Goal: Task Accomplishment & Management: Manage account settings

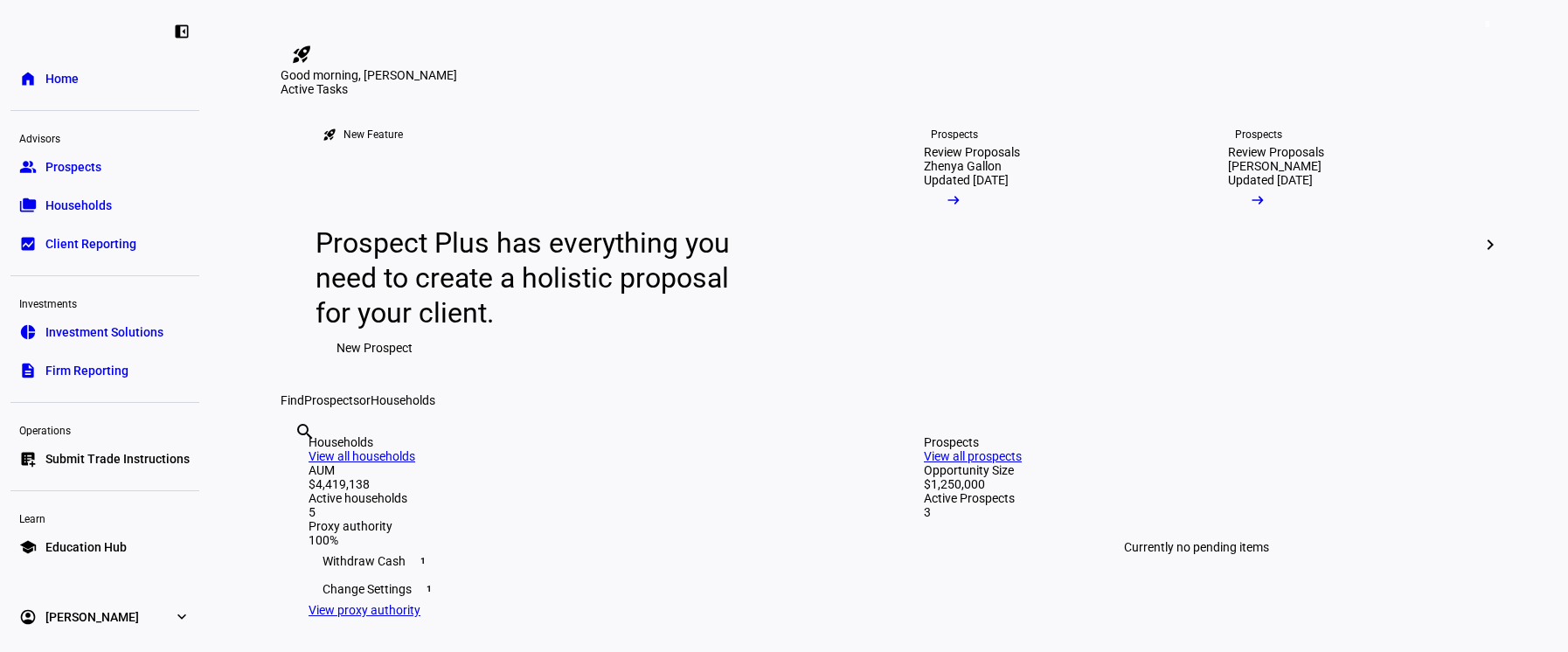
click at [119, 614] on link "account_circle [PERSON_NAME] expand_more" at bounding box center [105, 616] width 189 height 35
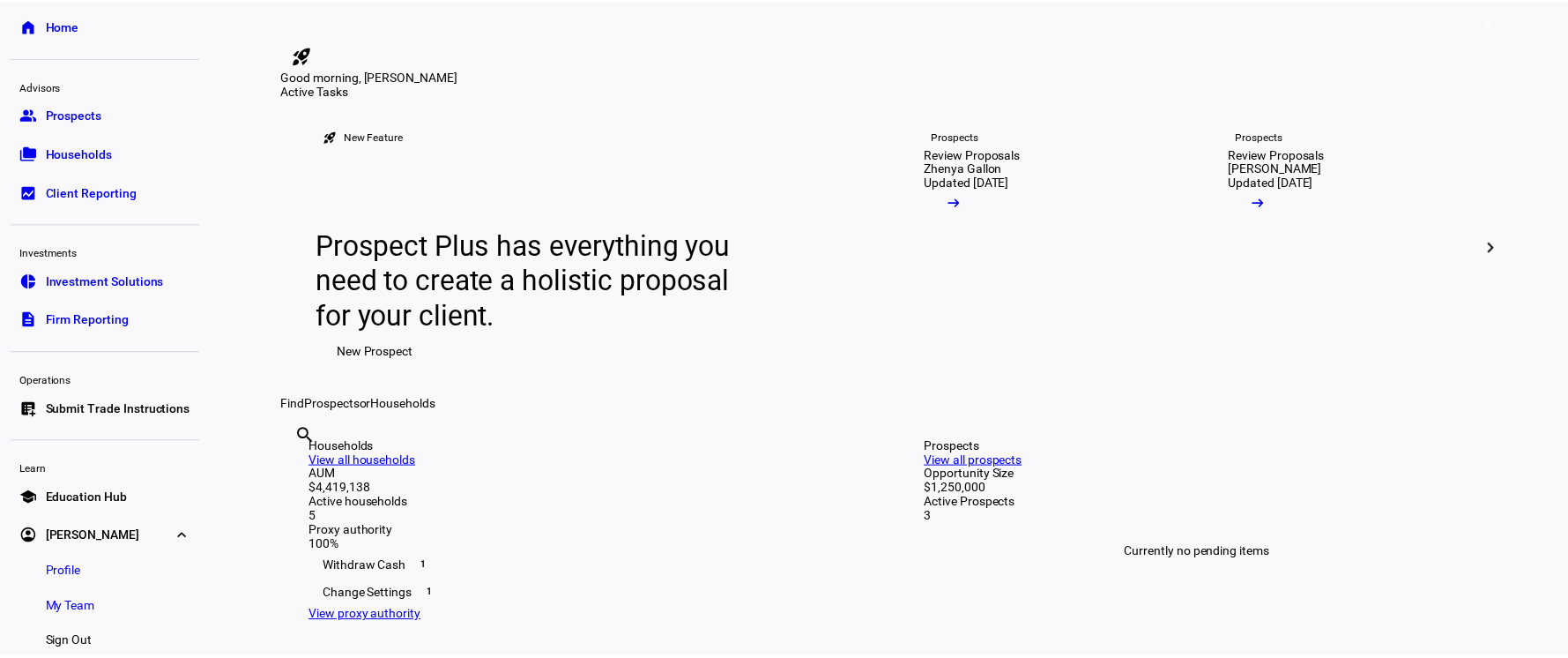
scroll to position [85, 0]
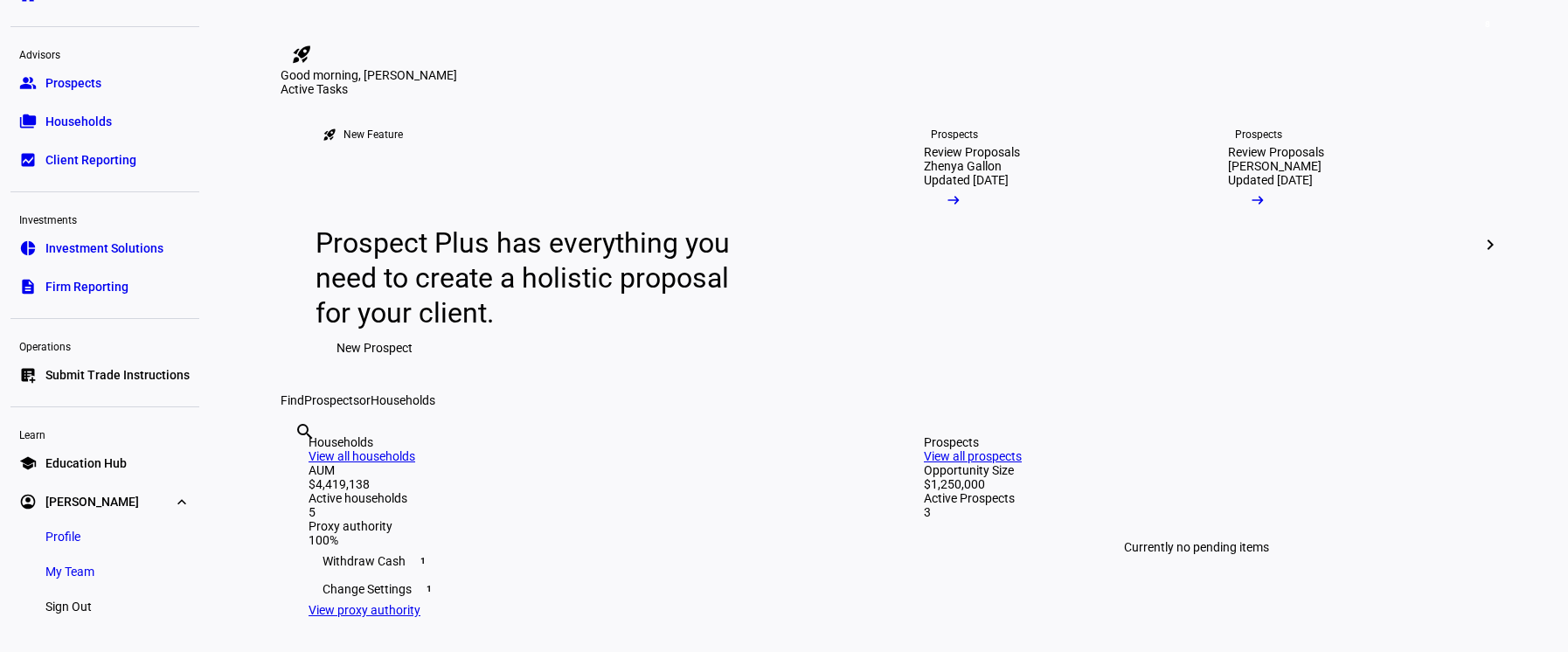
click at [87, 571] on span "My Team" at bounding box center [70, 572] width 49 height 18
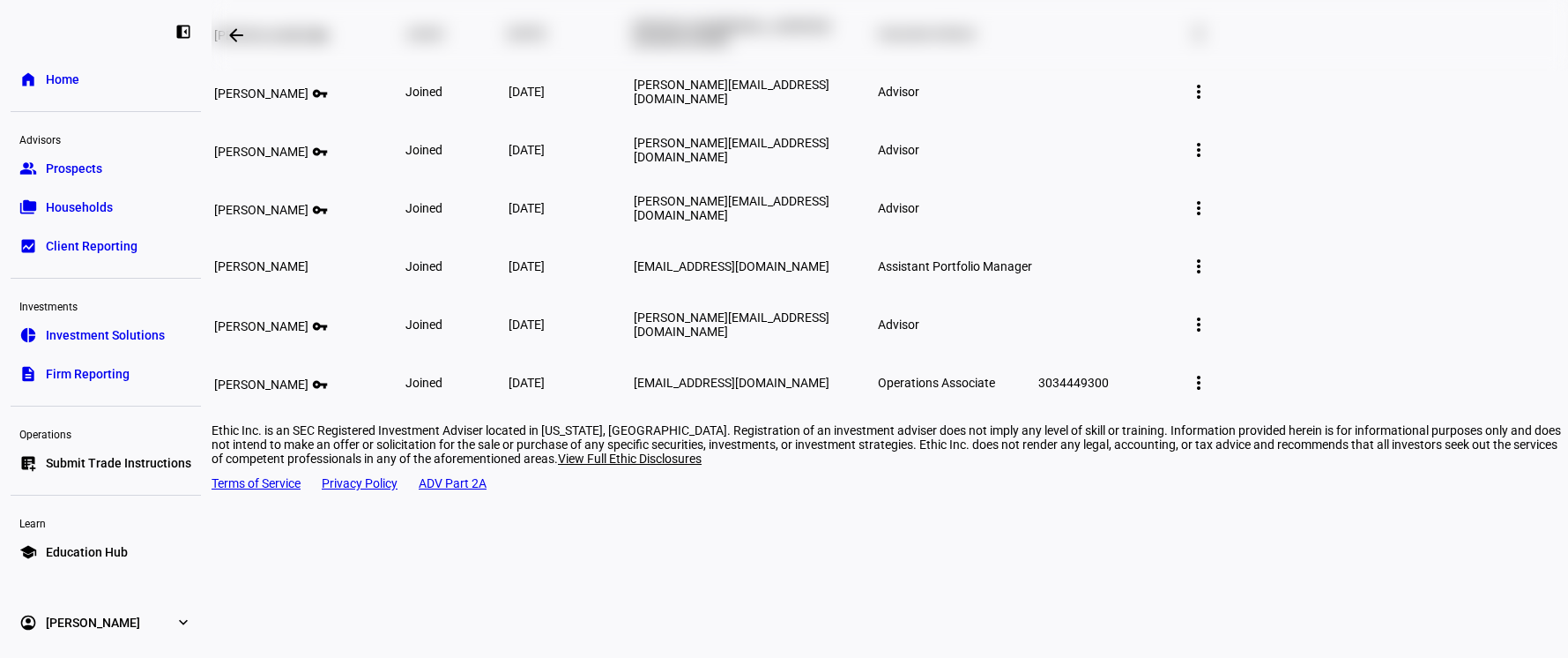
scroll to position [340, 0]
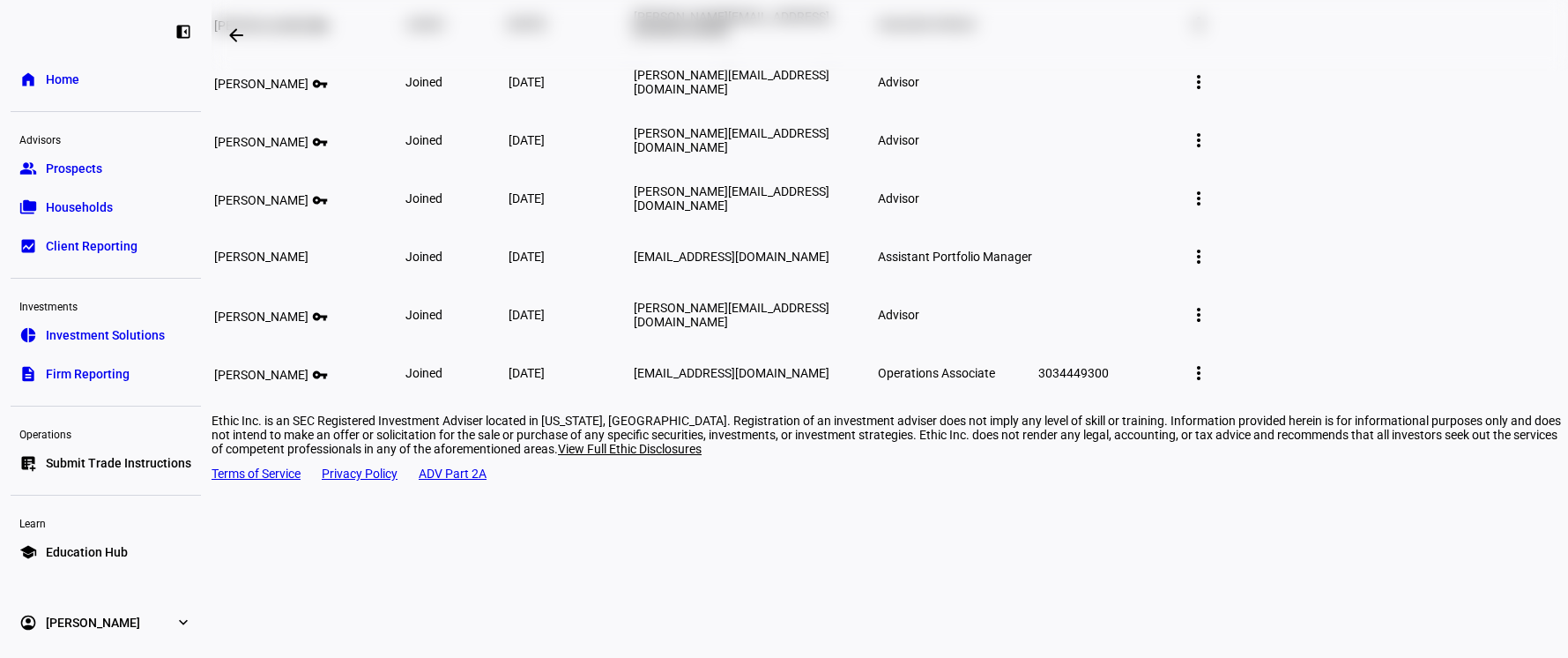
click at [1209, 267] on mat-icon "more_vert" at bounding box center [1198, 257] width 21 height 21
click at [1375, 410] on span "Edit member details" at bounding box center [1401, 410] width 108 height 14
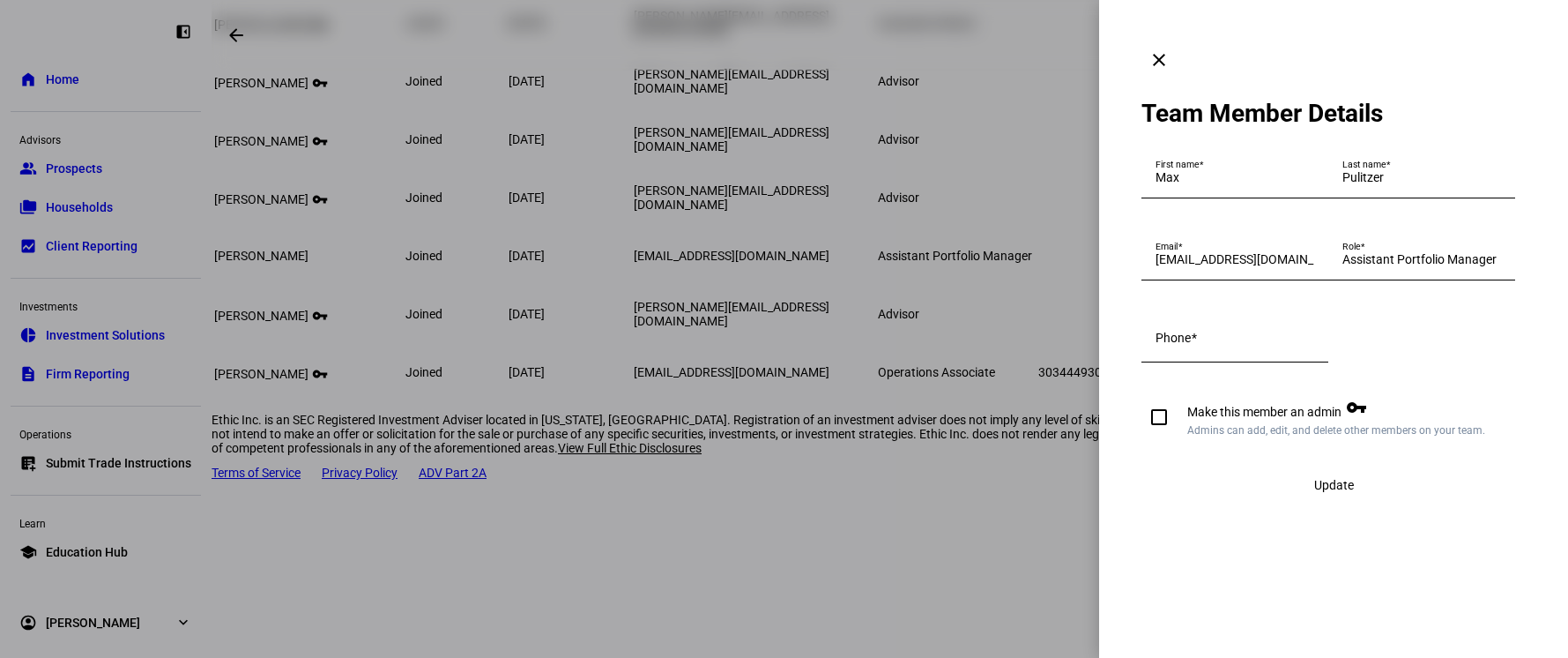
click at [1221, 363] on div "Phone" at bounding box center [1235, 338] width 158 height 49
type input "3034449300"
click at [1142, 435] on input "Make this member an admin vpn_key Admins can add, edit, and delete other member…" at bounding box center [1159, 416] width 35 height 35
checkbox input "true"
click at [1336, 492] on span "Update" at bounding box center [1334, 484] width 40 height 14
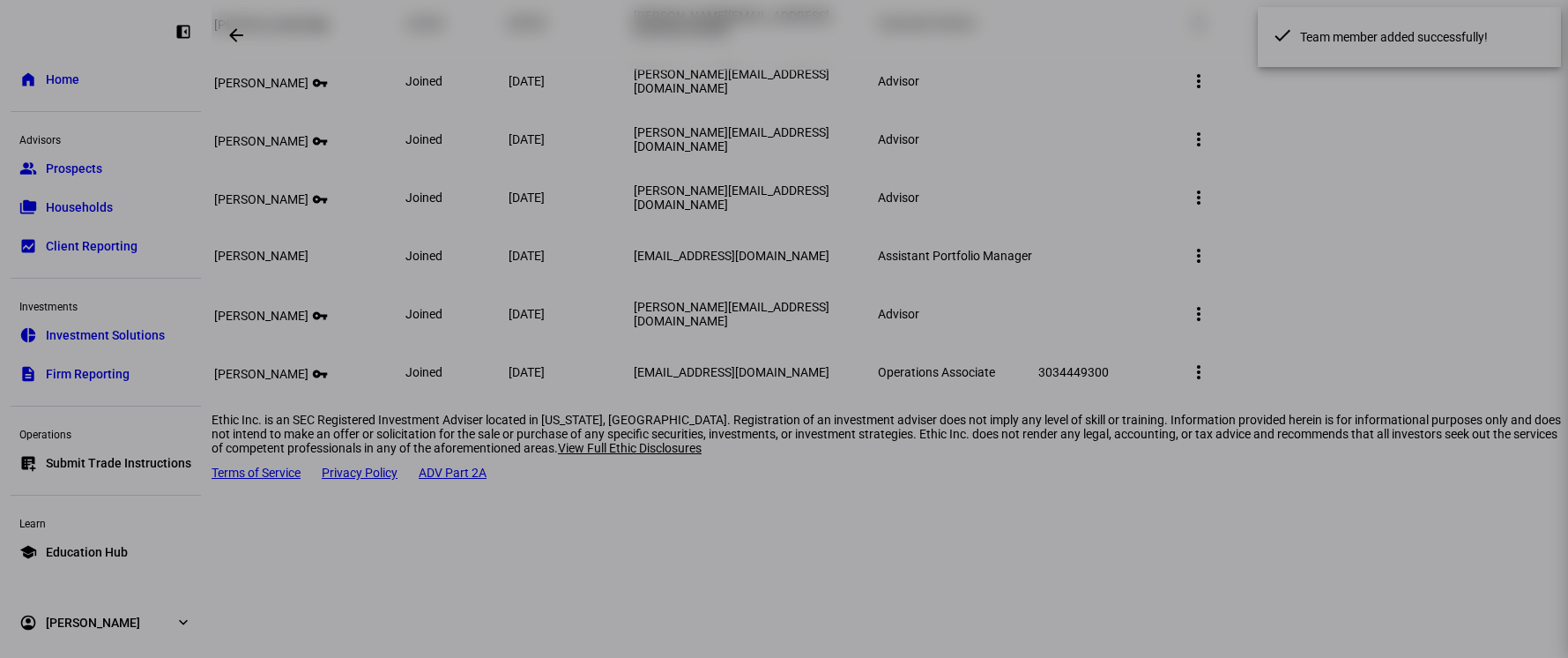
scroll to position [340, 0]
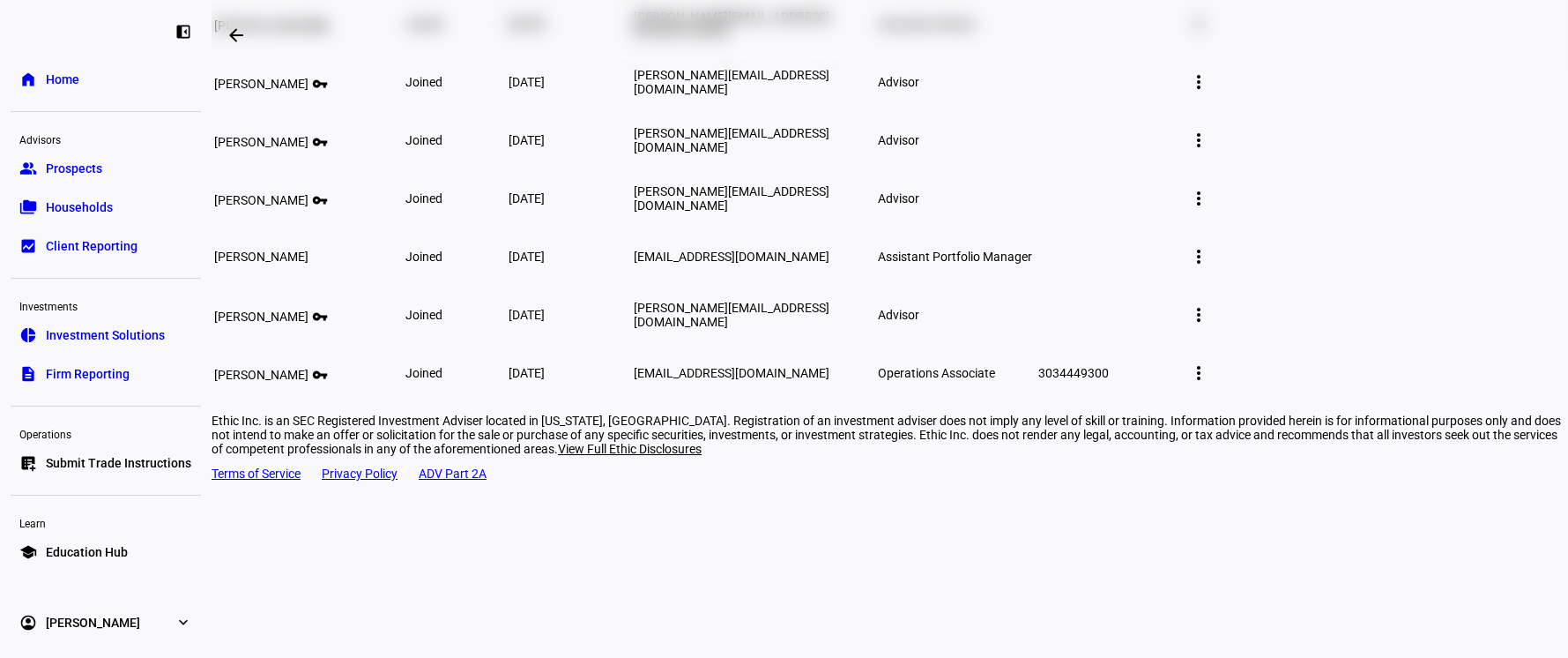
click at [60, 74] on span "Home" at bounding box center [63, 79] width 34 height 18
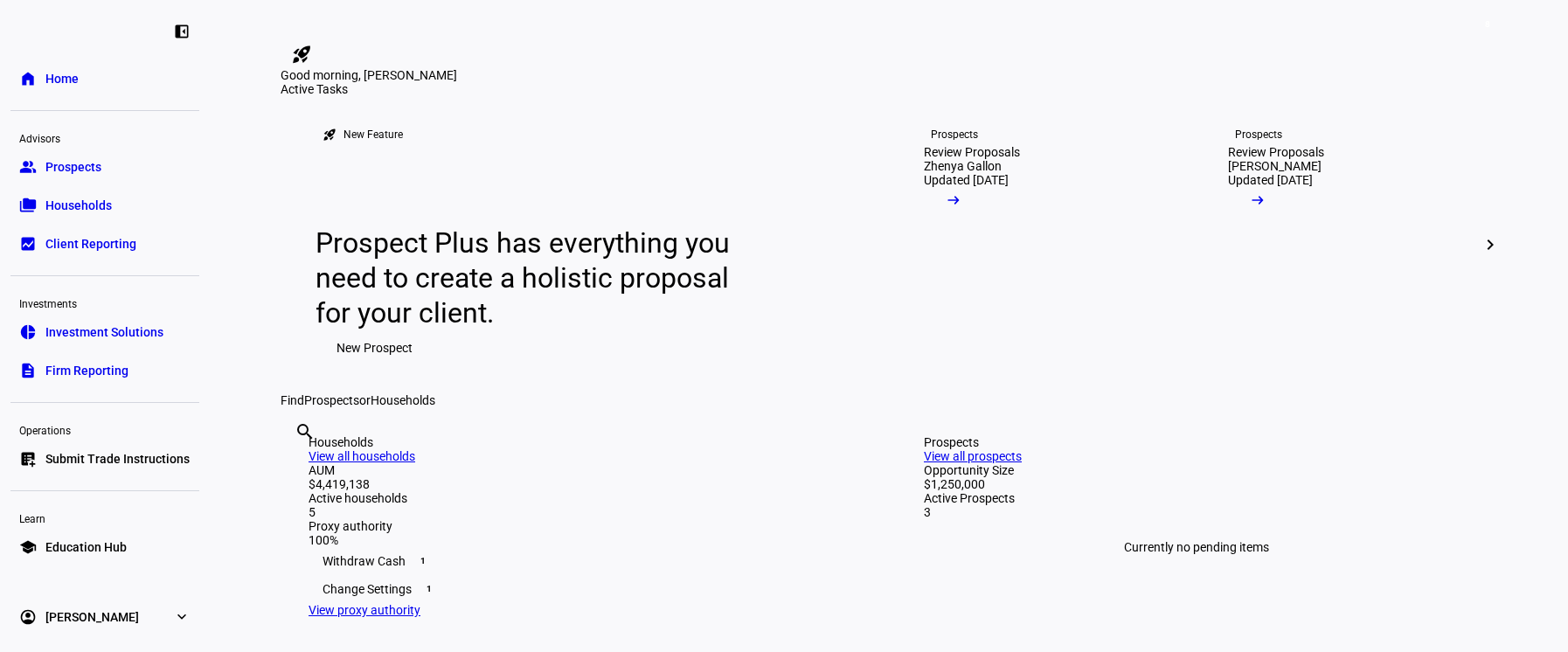
click at [113, 611] on link "account_circle [PERSON_NAME] expand_more" at bounding box center [105, 616] width 189 height 35
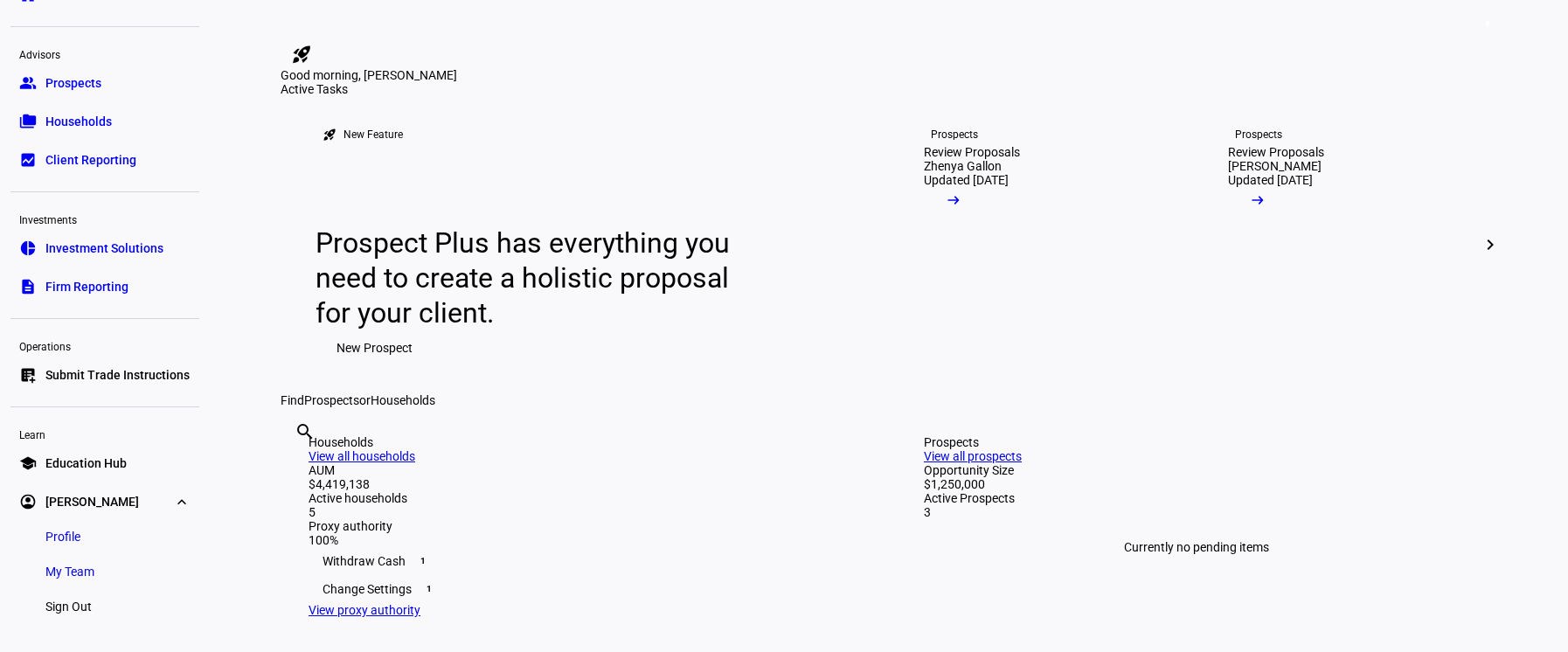
click at [85, 570] on span "My Team" at bounding box center [70, 572] width 49 height 18
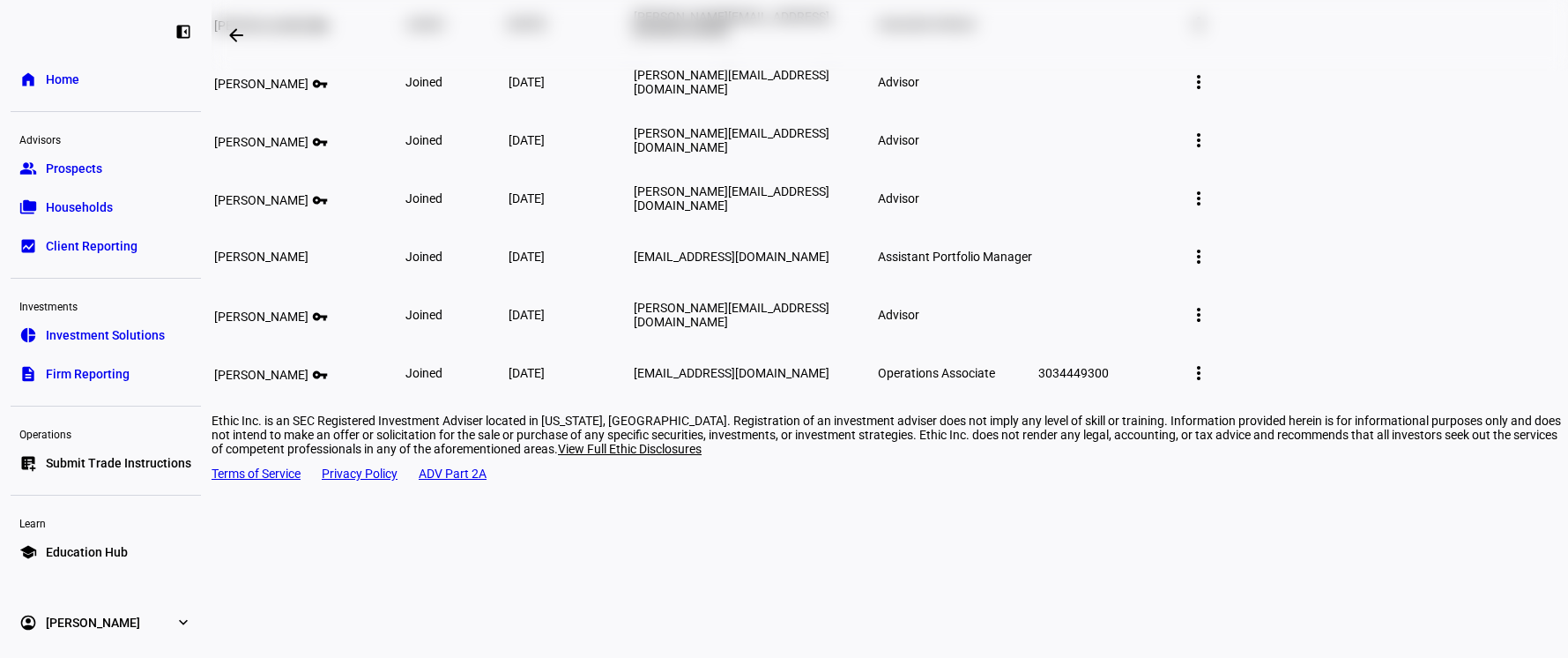
scroll to position [251, 0]
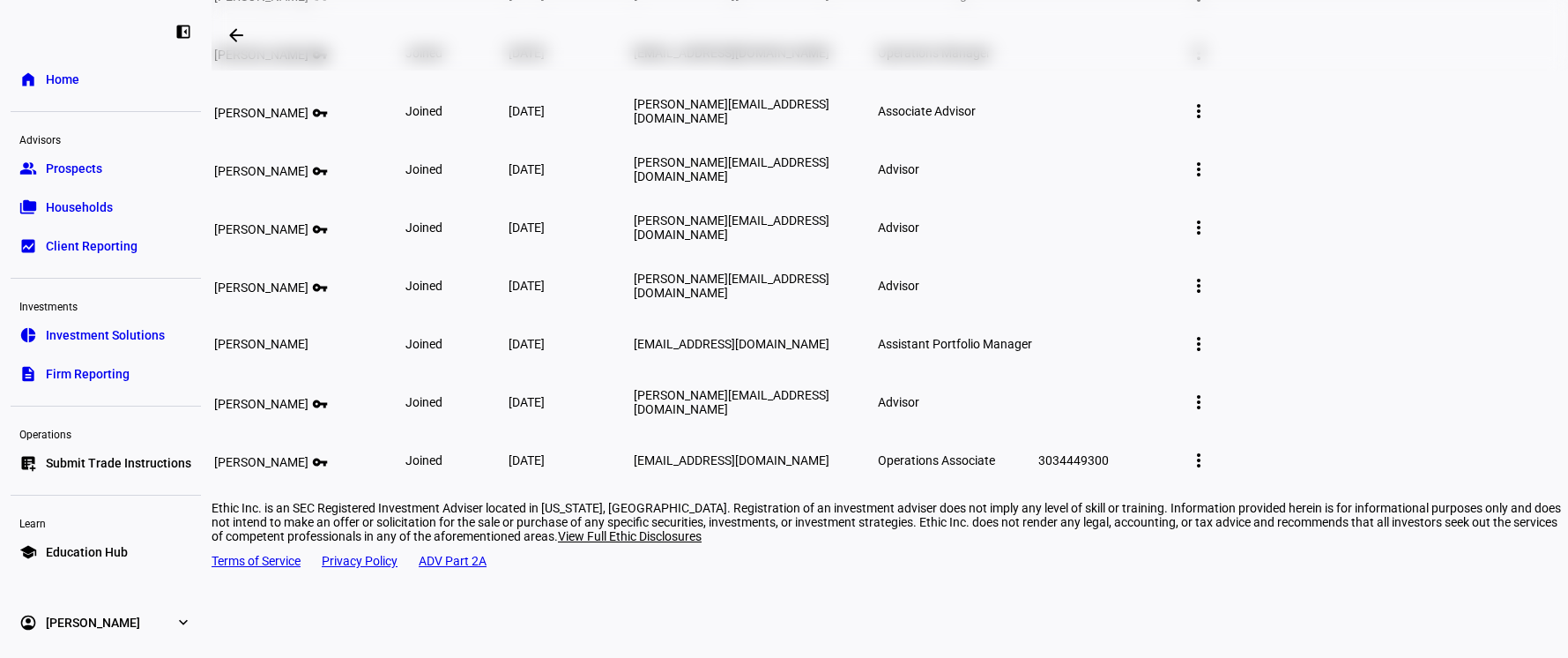
click at [1209, 355] on mat-icon "more_vert" at bounding box center [1198, 344] width 21 height 21
click at [1378, 491] on span "Edit member details" at bounding box center [1401, 498] width 108 height 14
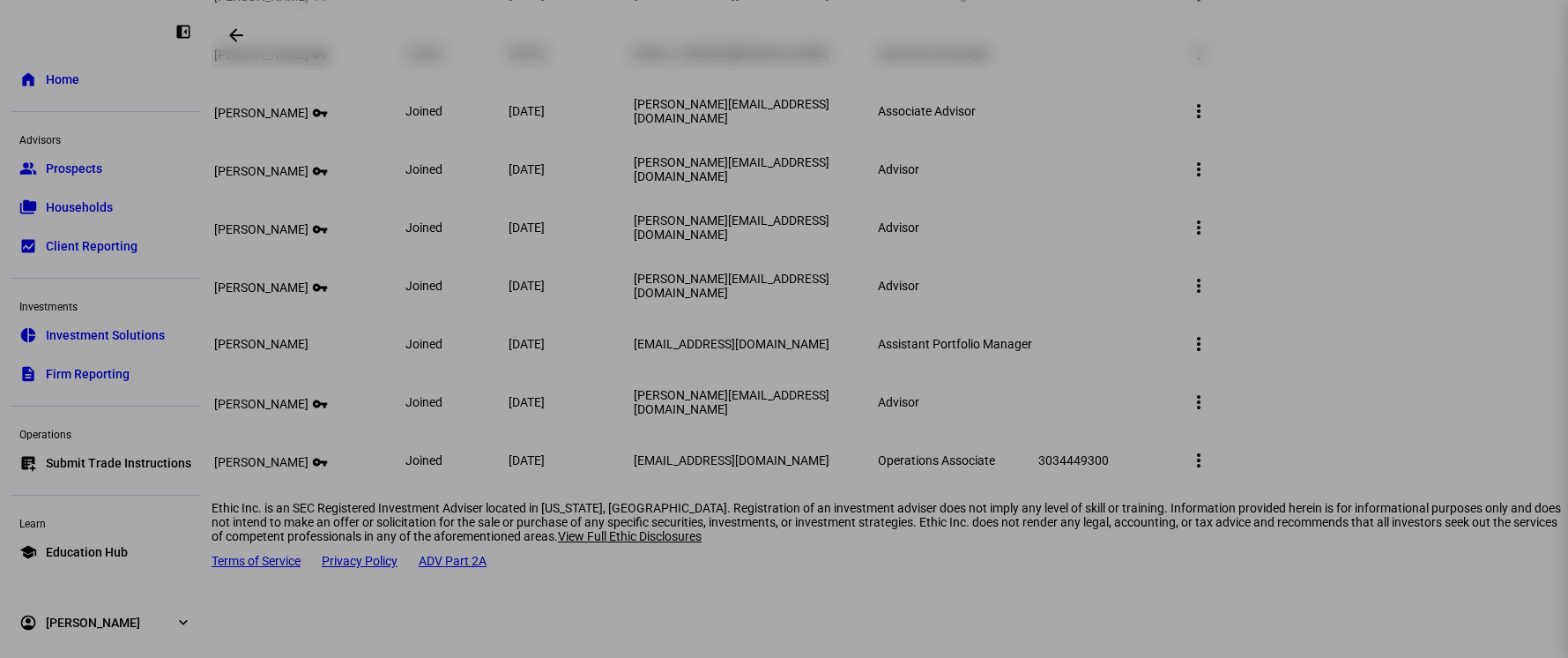
scroll to position [0, 0]
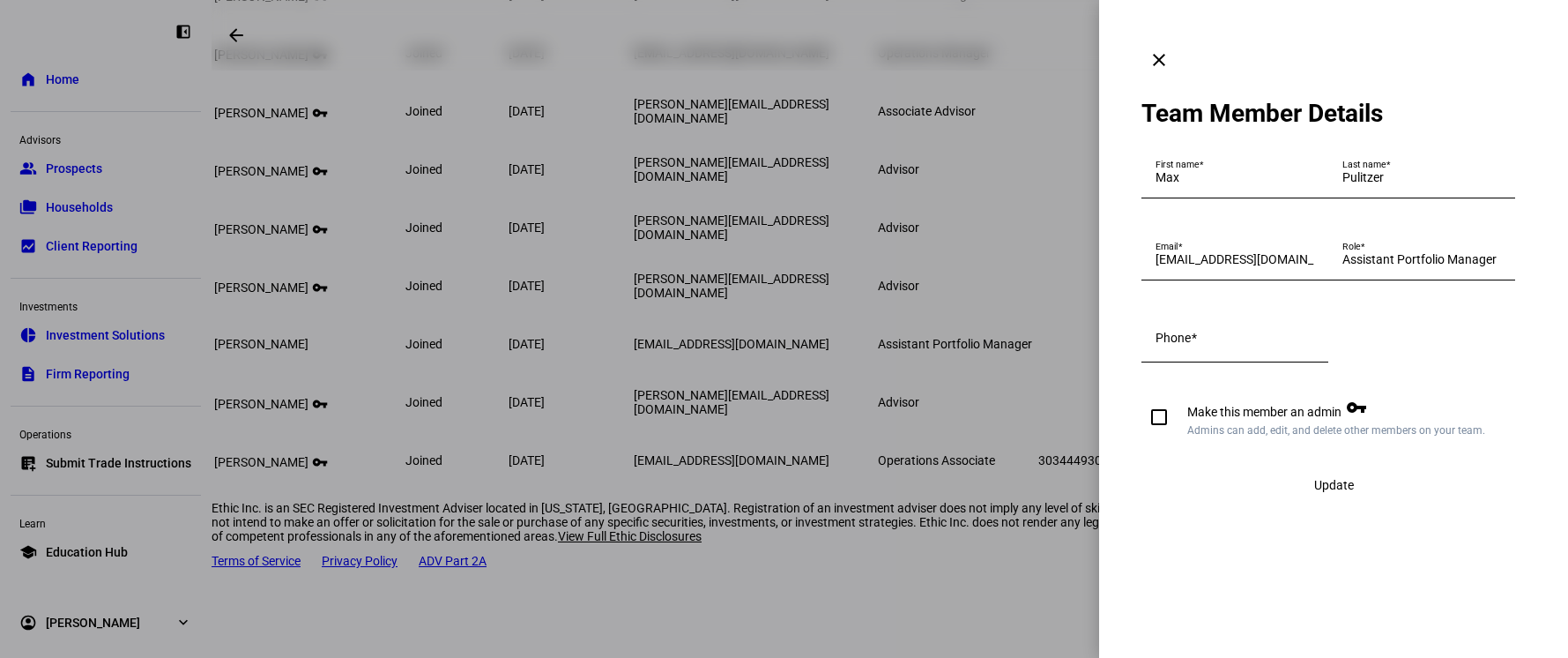
click at [1143, 435] on input "Make this member an admin vpn_key Admins can add, edit, and delete other member…" at bounding box center [1159, 416] width 35 height 35
checkbox input "true"
click at [1242, 348] on input "Phone" at bounding box center [1235, 341] width 158 height 14
type input "3034449300"
click at [1314, 492] on span "Update" at bounding box center [1334, 484] width 40 height 14
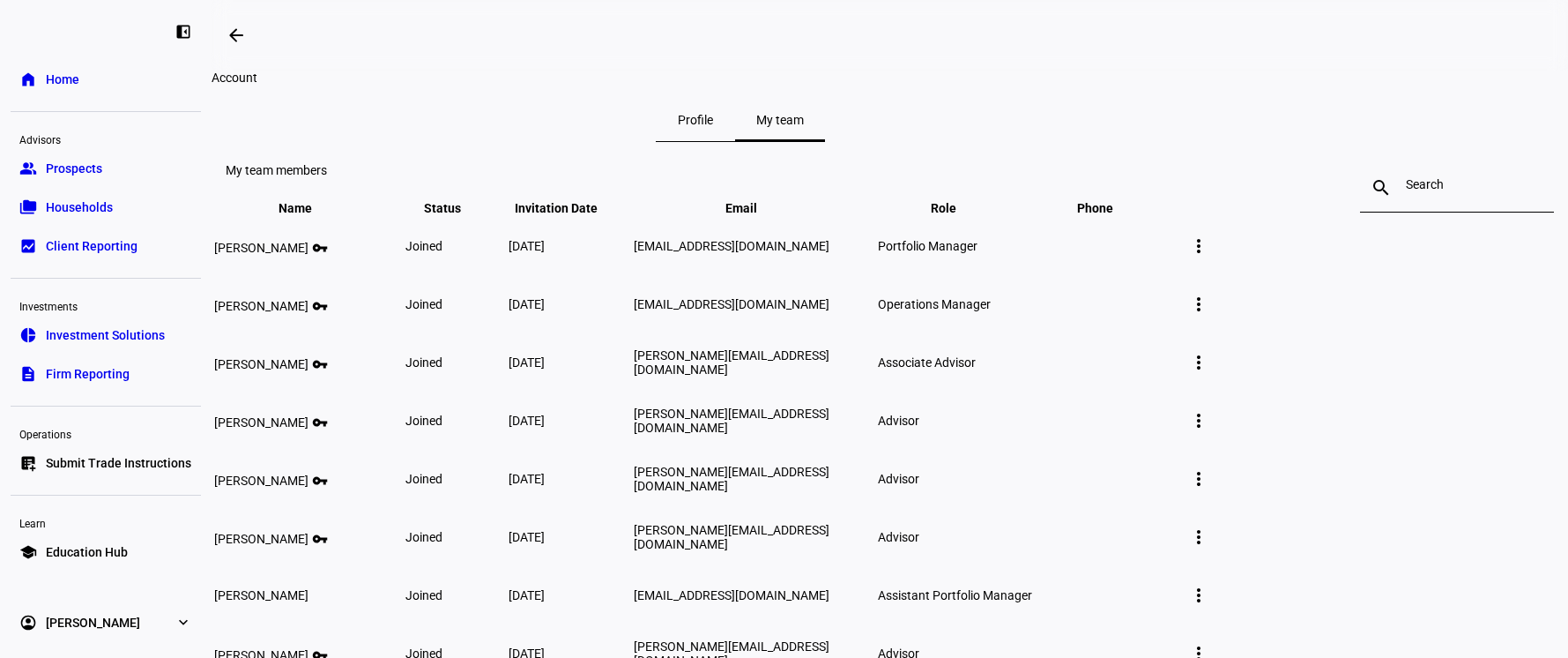
click at [61, 74] on span "Home" at bounding box center [63, 79] width 34 height 18
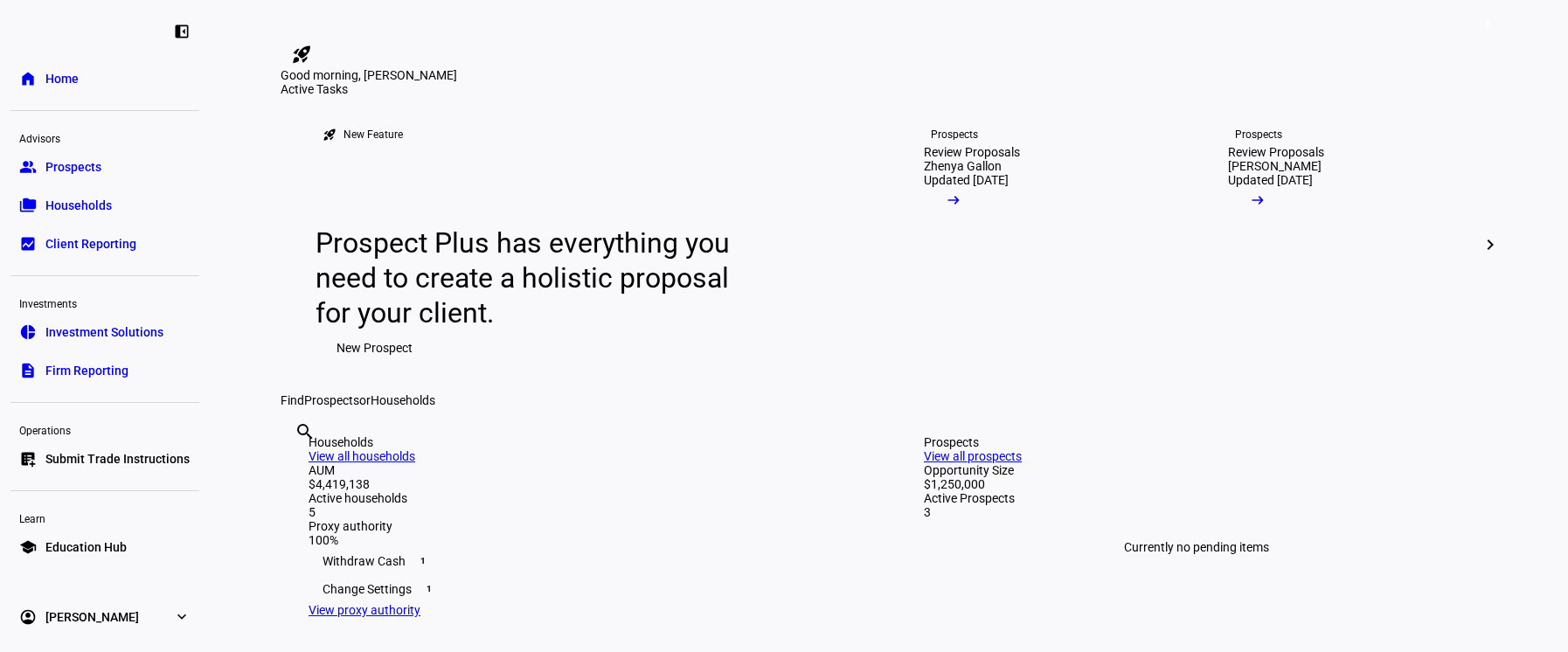
click at [181, 625] on eth-mat-symbol "expand_more" at bounding box center [181, 616] width 18 height 18
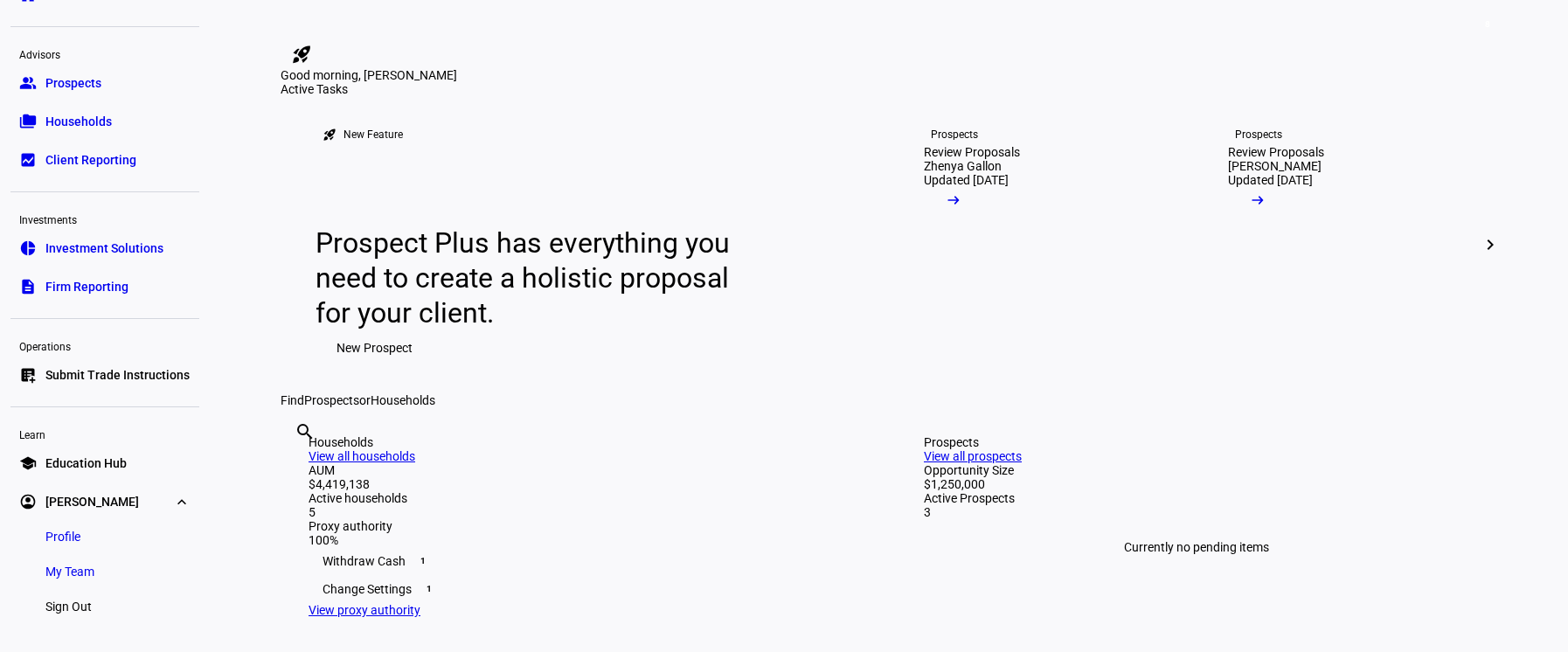
click at [104, 607] on link "Sign Out" at bounding box center [68, 606] width 74 height 35
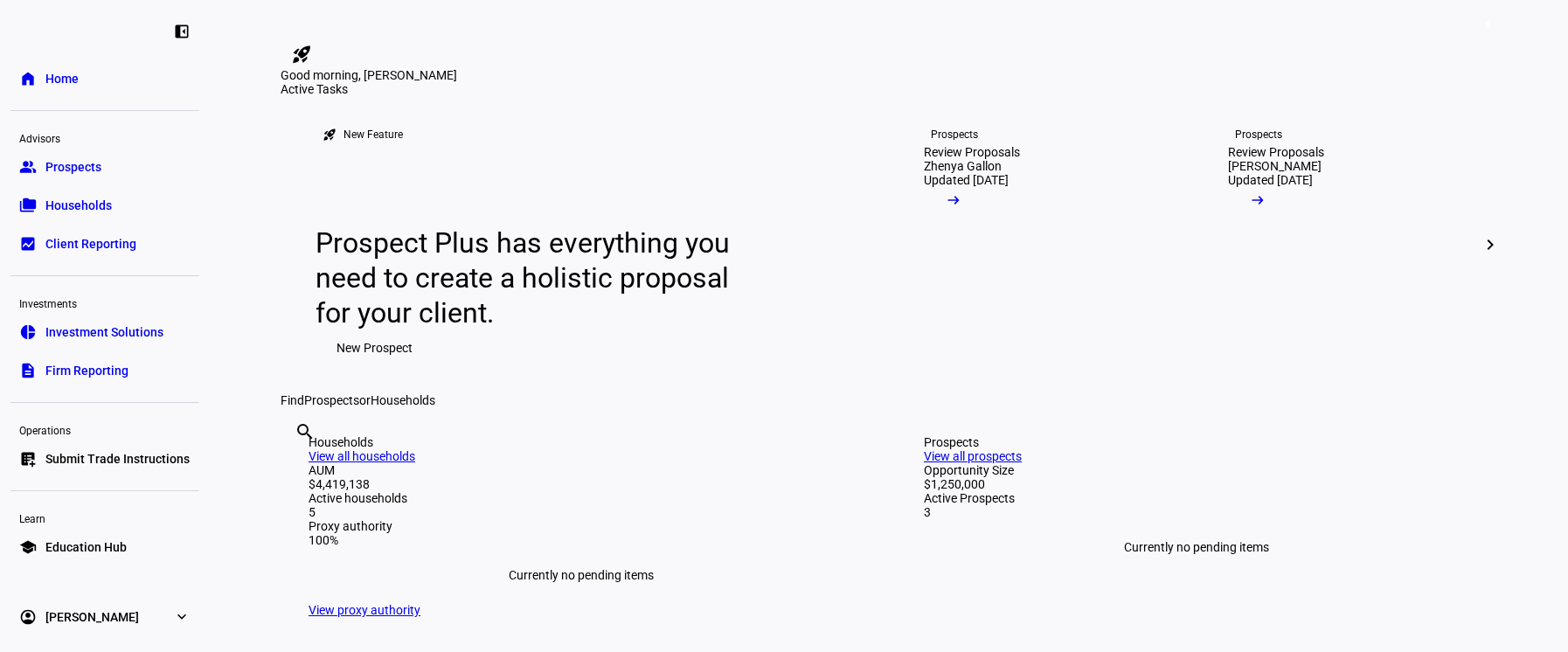
click at [94, 616] on span "[PERSON_NAME]" at bounding box center [93, 616] width 94 height 18
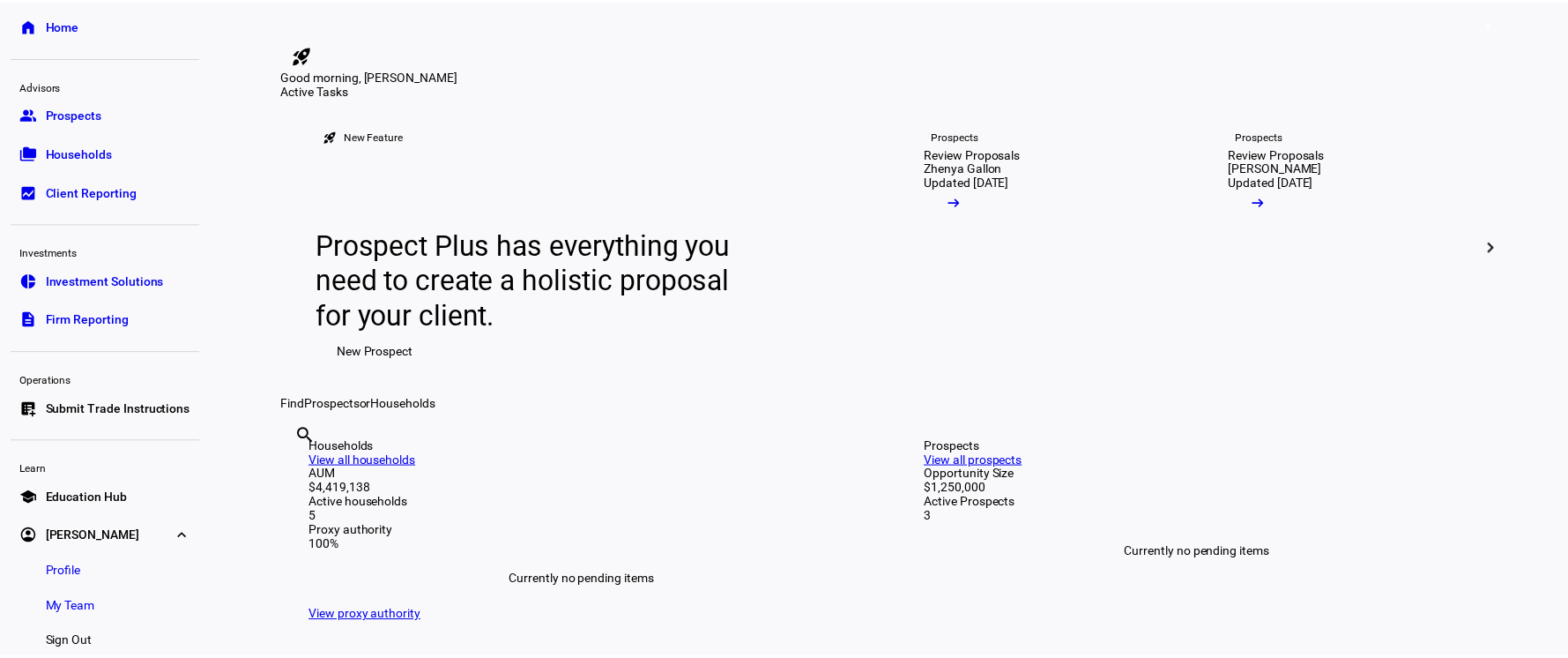
scroll to position [85, 0]
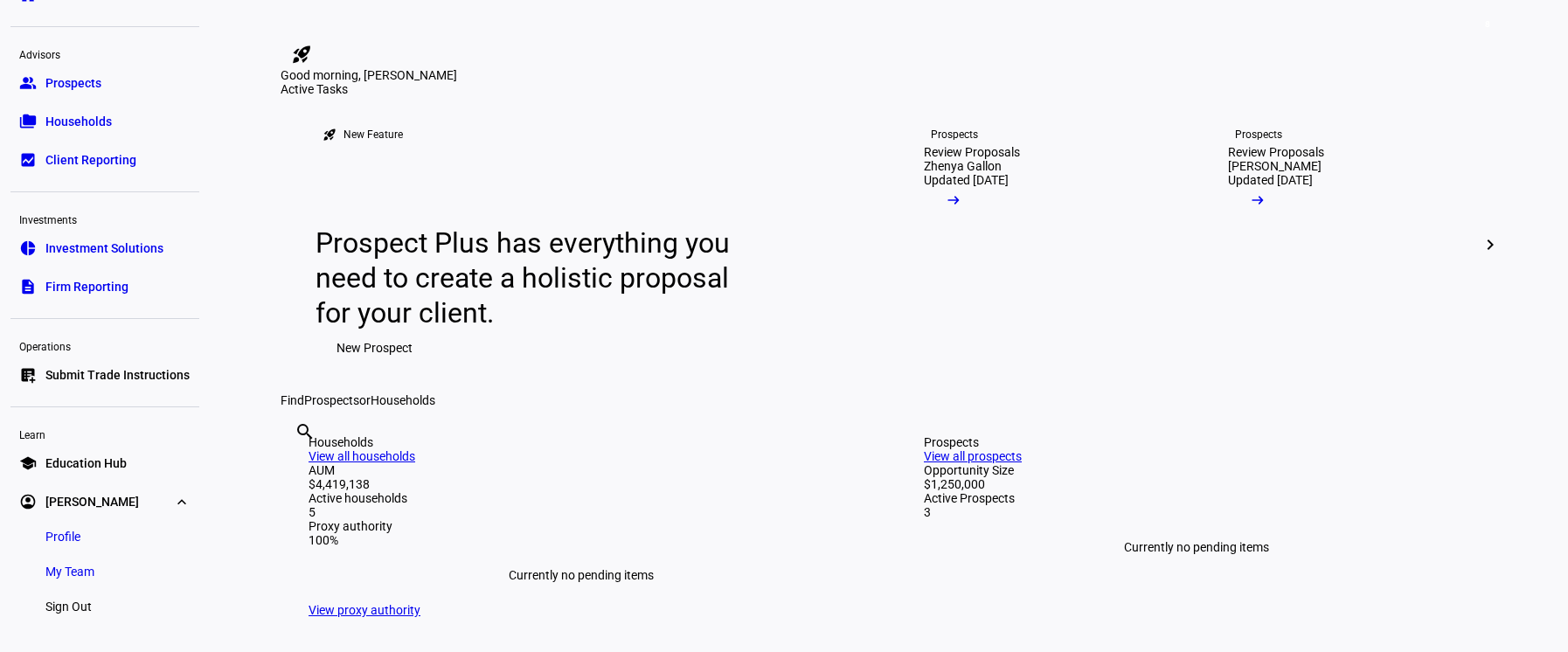
click at [85, 575] on span "My Team" at bounding box center [70, 572] width 49 height 18
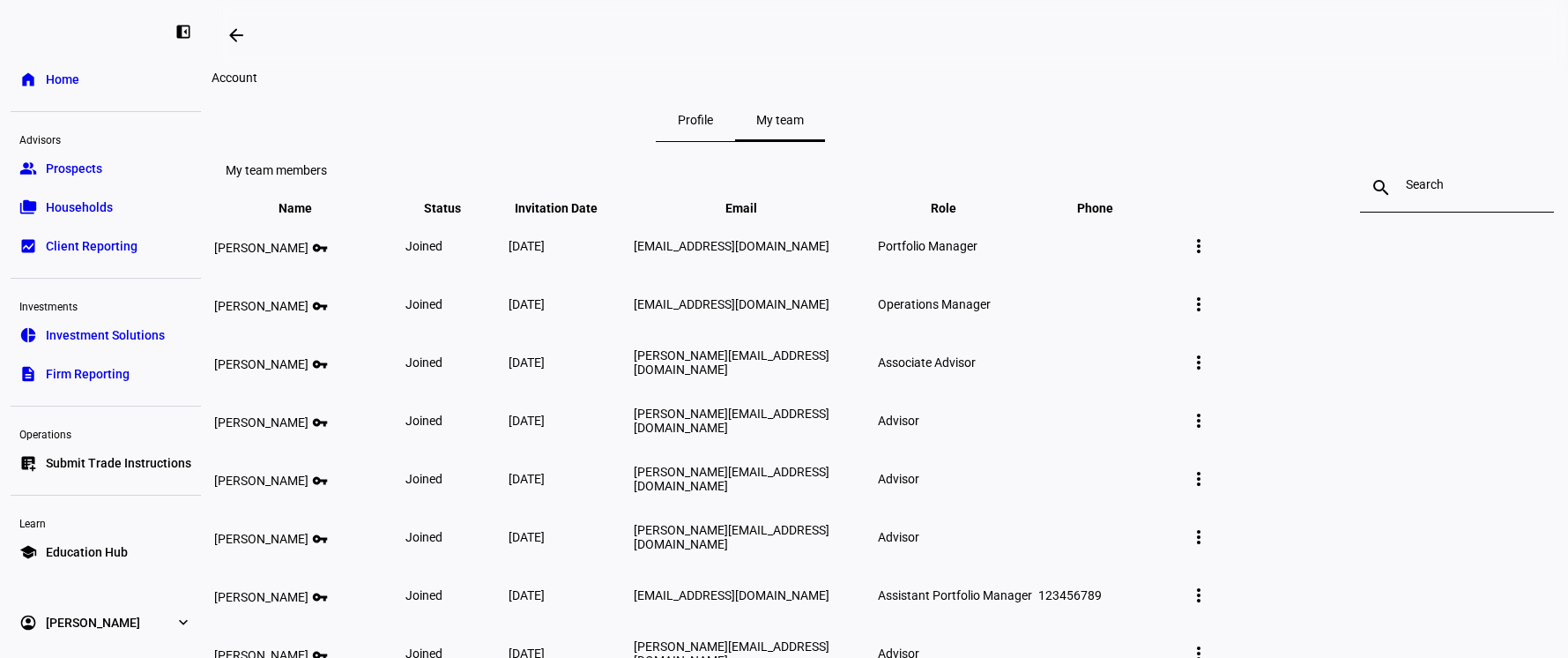
click at [139, 621] on link "account_circle [PERSON_NAME] expand_more" at bounding box center [106, 622] width 191 height 35
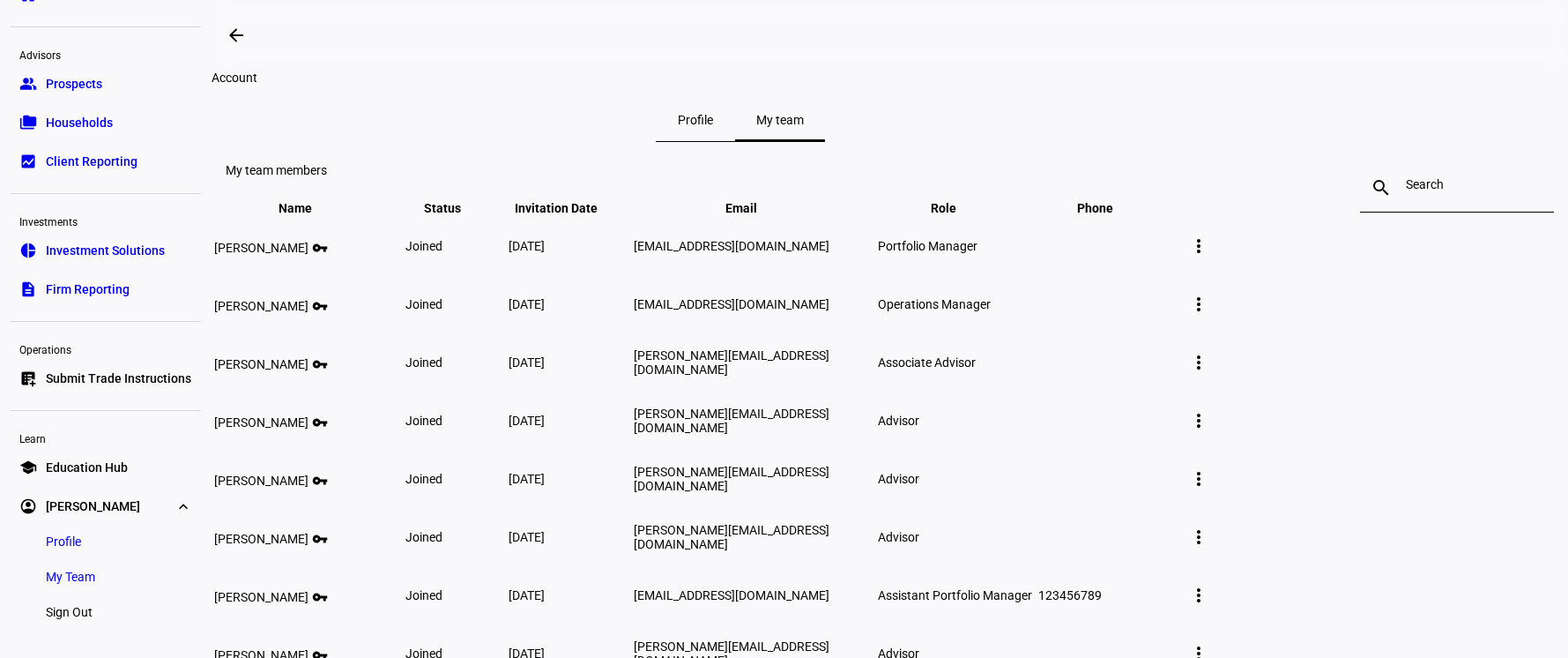
click at [75, 605] on span "Sign Out" at bounding box center [70, 612] width 47 height 18
